Goal: Find specific page/section

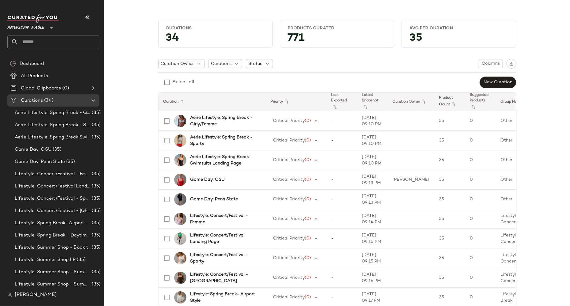
click at [19, 28] on span "American Eagle" at bounding box center [25, 26] width 37 height 11
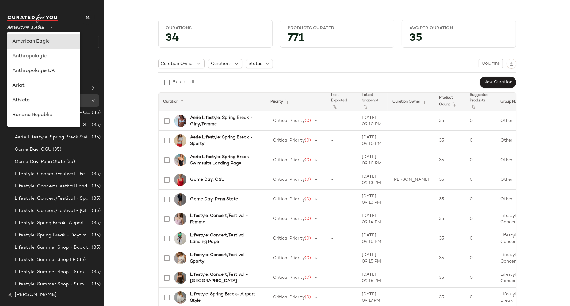
click at [37, 56] on div "Anthropologie" at bounding box center [43, 56] width 63 height 7
type input "**"
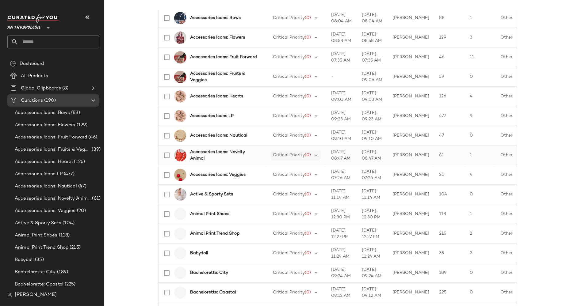
scroll to position [171, 0]
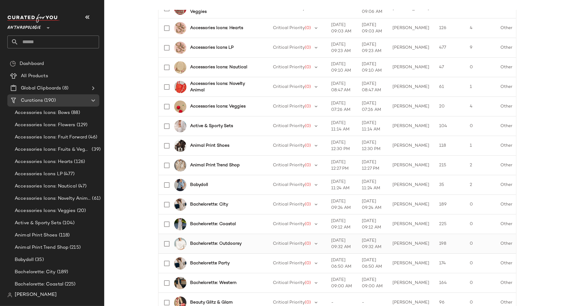
click at [223, 242] on b "Bachelorette: Outdoorsy" at bounding box center [215, 244] width 51 height 6
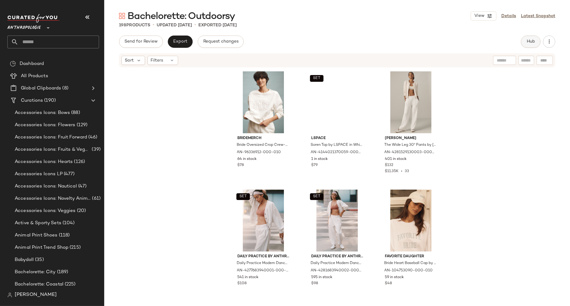
click at [539, 43] on button "Hub" at bounding box center [531, 42] width 20 height 12
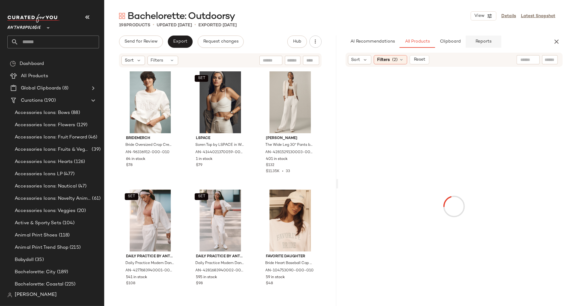
click at [487, 42] on span "Reports" at bounding box center [483, 41] width 16 height 5
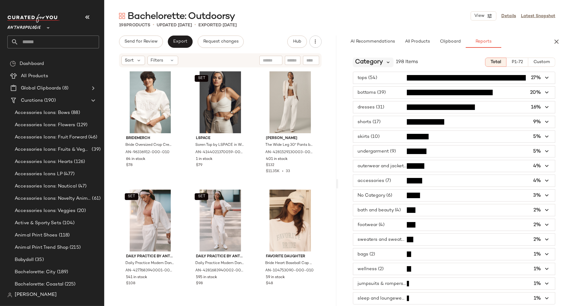
click at [389, 62] on icon at bounding box center [389, 62] width 6 height 6
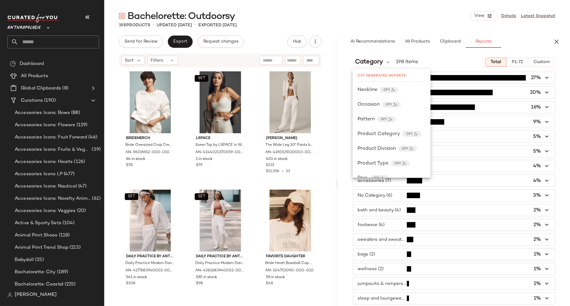
scroll to position [310, 0]
